Goal: Task Accomplishment & Management: Complete application form

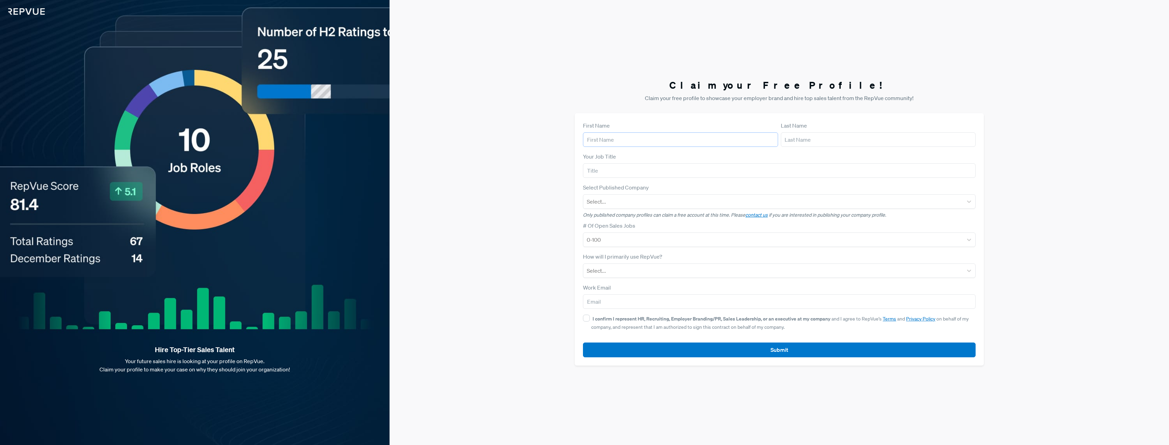
click at [613, 146] on body "Hire Top-Tier Sales Talent Your future sales hire is looking at your profile on…" at bounding box center [584, 222] width 1169 height 445
type input "[PERSON_NAME]"
type input "[EMAIL_ADDRESS][DOMAIN_NAME]"
drag, startPoint x: 607, startPoint y: 177, endPoint x: 607, endPoint y: 173, distance: 3.8
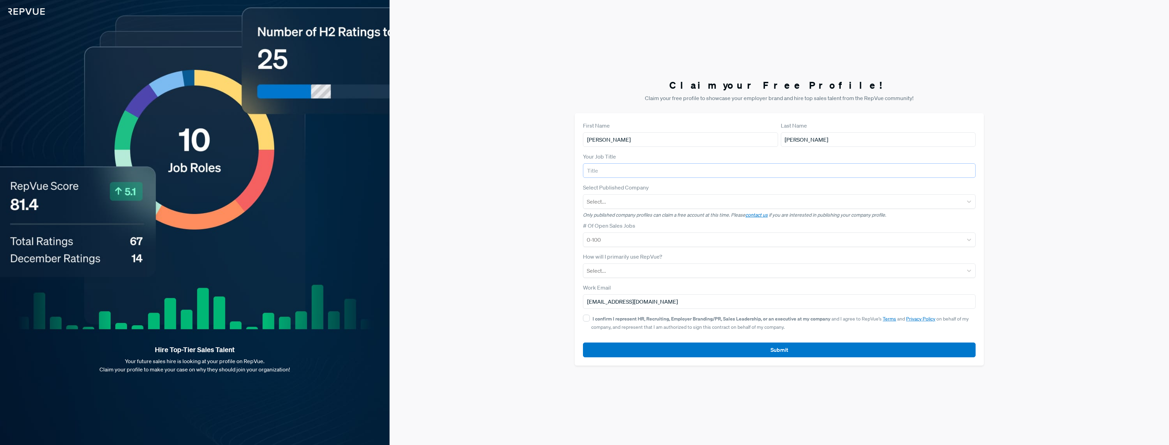
click at [607, 175] on input "text" at bounding box center [779, 170] width 393 height 14
click at [638, 168] on input "text" at bounding box center [779, 170] width 393 height 14
type input "RSD"
type input "workd"
click at [623, 219] on div "Workday" at bounding box center [779, 220] width 393 height 14
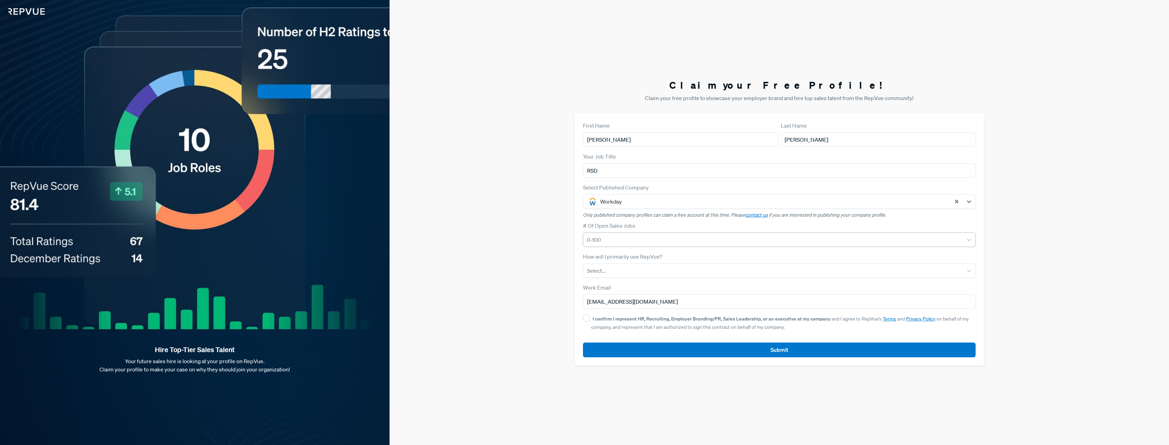
click at [616, 241] on div at bounding box center [773, 240] width 373 height 10
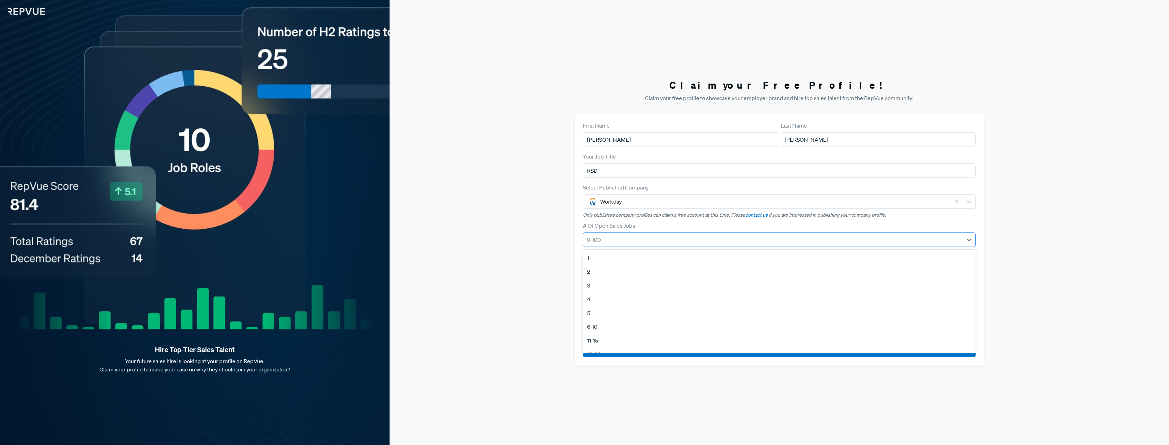
click at [616, 241] on div at bounding box center [773, 240] width 373 height 10
click at [625, 240] on div at bounding box center [773, 240] width 373 height 10
click at [603, 328] on div "100+" at bounding box center [779, 331] width 393 height 14
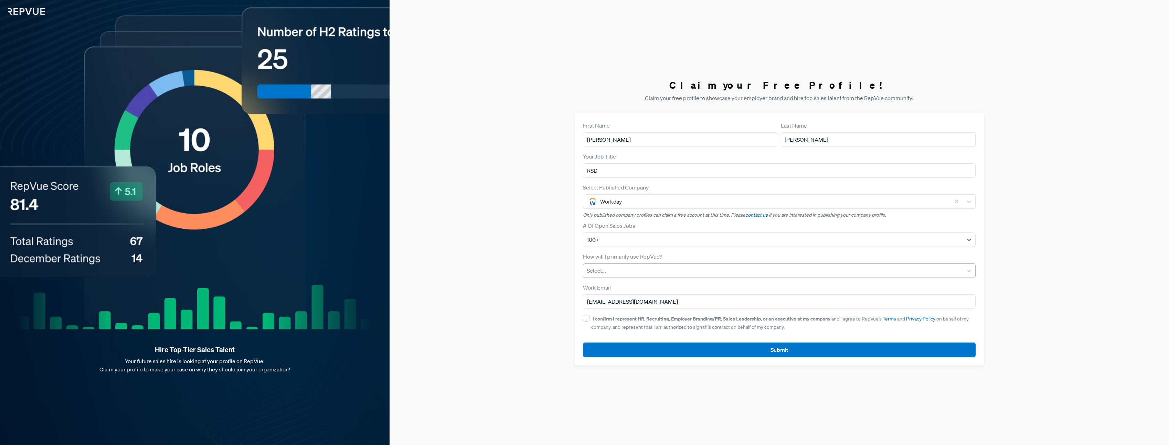
click at [614, 275] on div "Select..." at bounding box center [773, 271] width 380 height 12
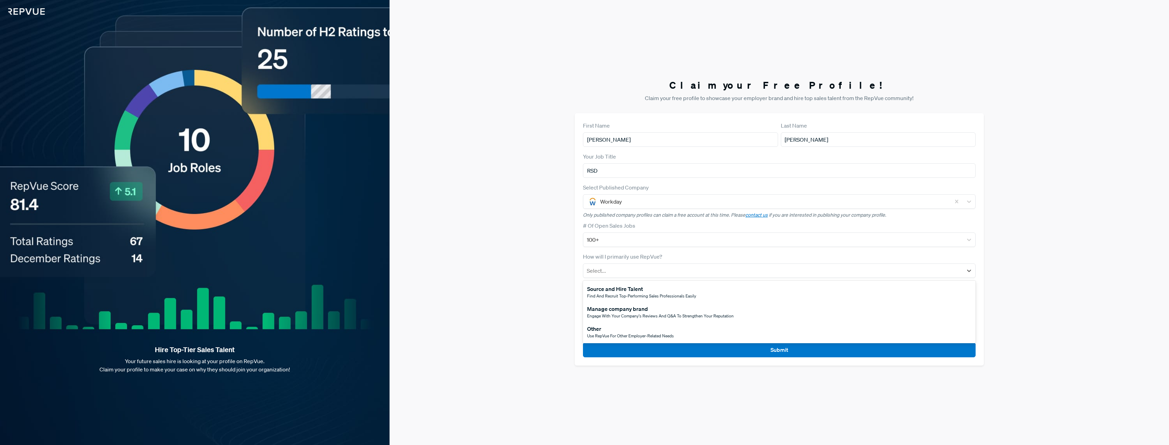
click at [627, 292] on div "Source and Hire Talent" at bounding box center [641, 289] width 109 height 8
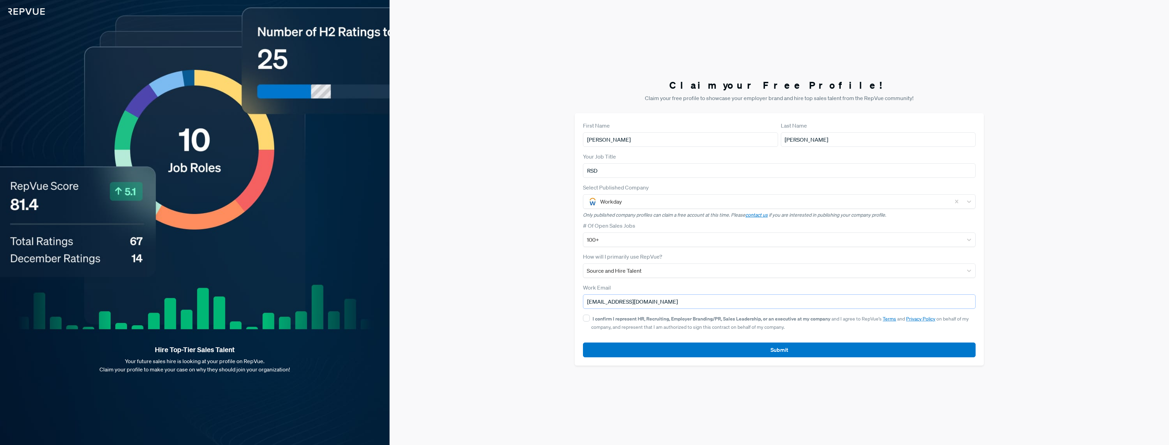
drag, startPoint x: 651, startPoint y: 300, endPoint x: 545, endPoint y: 296, distance: 106.7
click at [545, 296] on div "Claim your Free Profile! Claim your free profile to showcase your employer bran…" at bounding box center [779, 222] width 779 height 445
type input "[PERSON_NAME][EMAIL_ADDRESS][PERSON_NAME][DOMAIN_NAME]"
click at [586, 317] on input "I confirm I represent HR, Recruiting, Employer Branding/PR, Sales Leadership, o…" at bounding box center [586, 318] width 7 height 7
checkbox input "true"
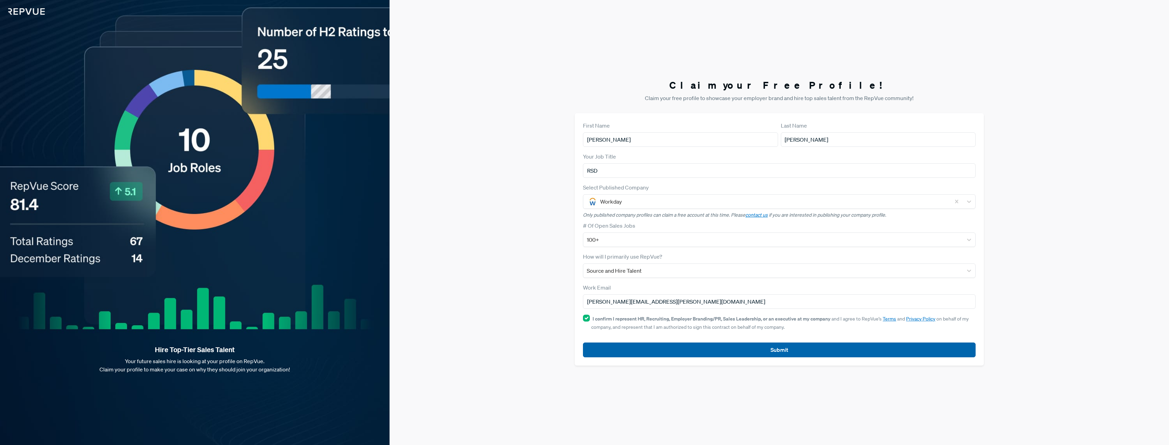
click at [783, 350] on button "Submit" at bounding box center [779, 350] width 393 height 15
